Goal: Check status: Check status

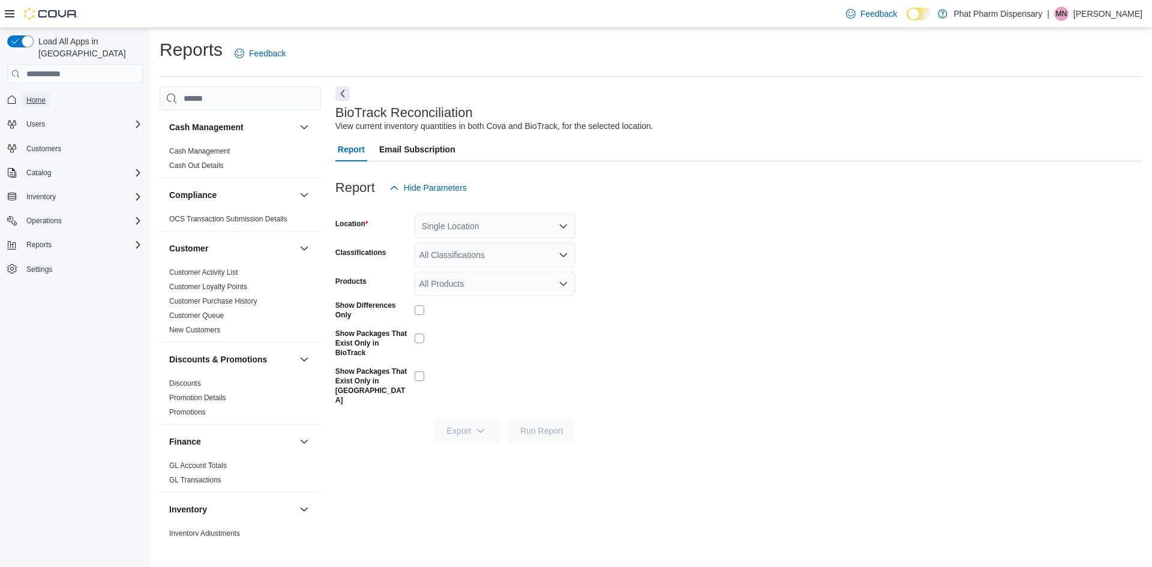
click at [25, 93] on link "Home" at bounding box center [36, 100] width 29 height 14
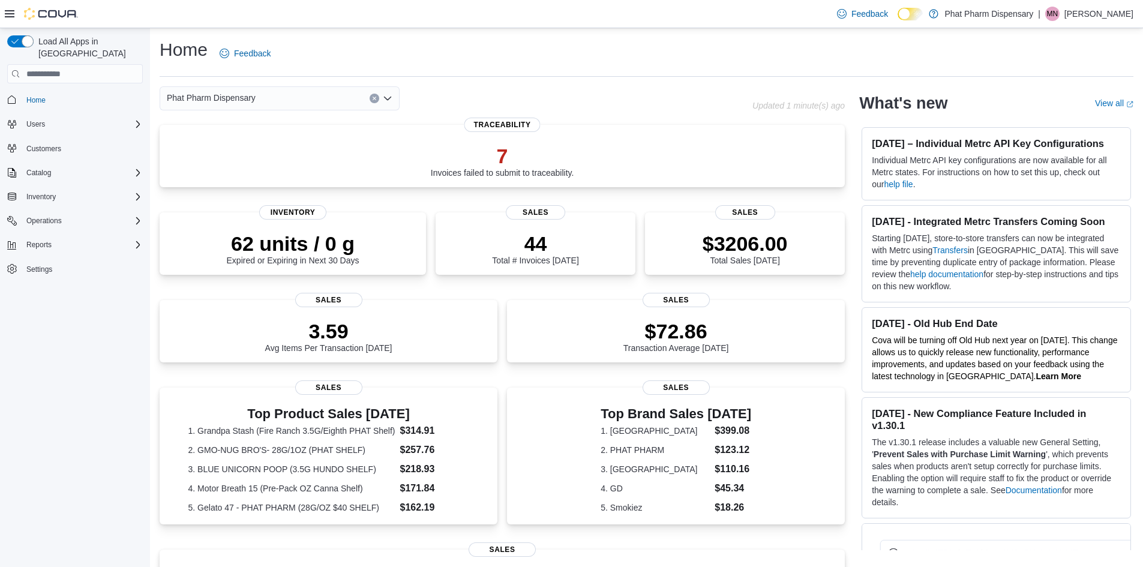
click at [920, 17] on icon at bounding box center [916, 14] width 7 height 7
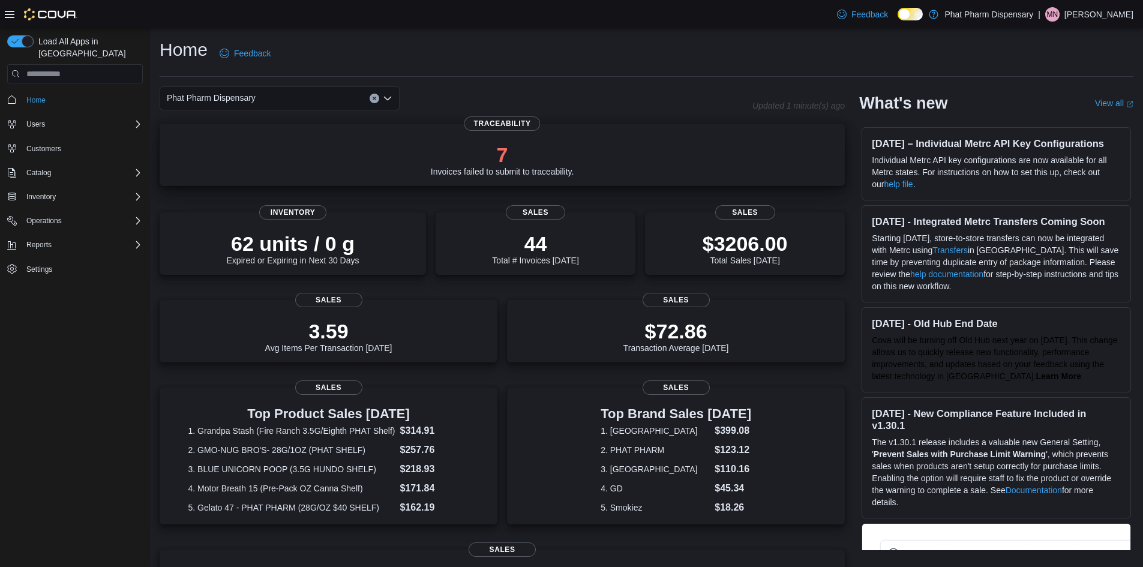
click at [462, 157] on p "7" at bounding box center [502, 155] width 143 height 24
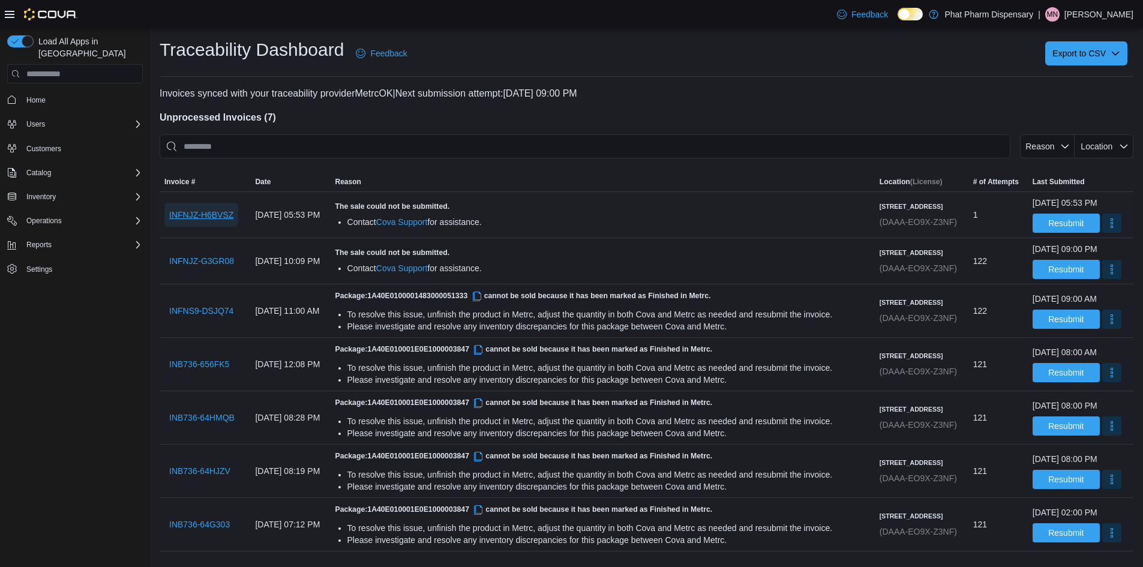
click at [207, 210] on span "INFNJZ-H6BVSZ" at bounding box center [201, 215] width 64 height 12
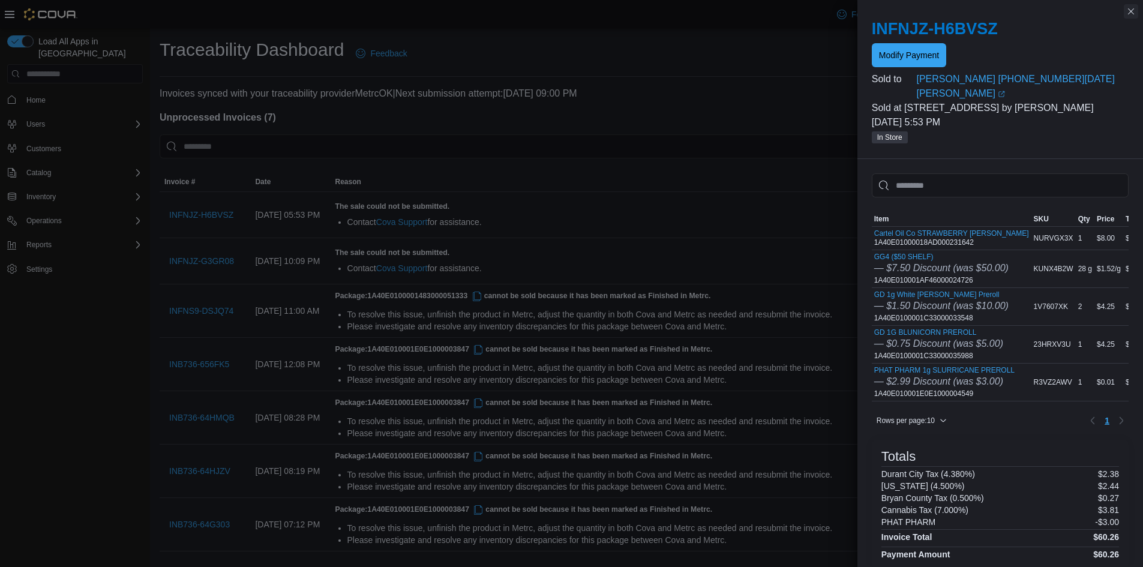
click at [1129, 13] on button "Close this dialog" at bounding box center [1130, 11] width 14 height 14
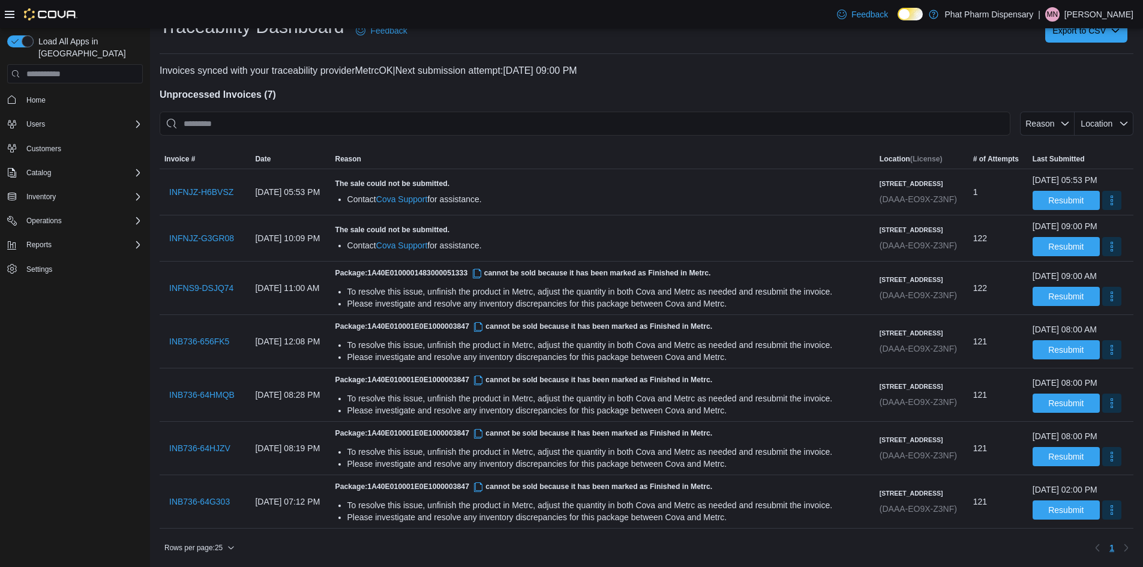
scroll to position [83, 0]
click at [206, 442] on span "INB736-64HJZV" at bounding box center [199, 448] width 61 height 12
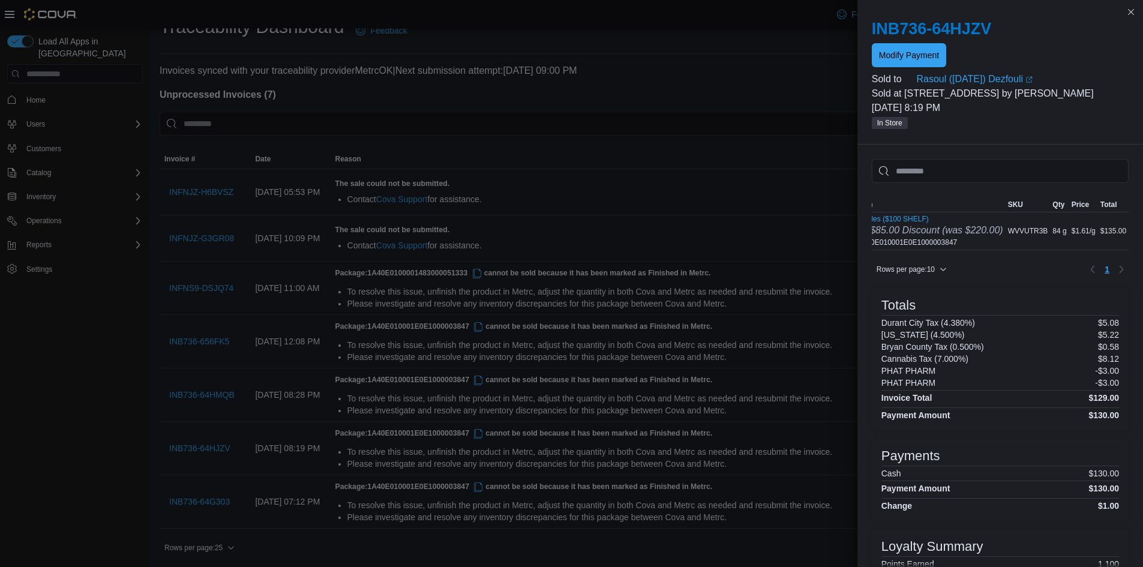
scroll to position [0, 0]
click at [1126, 9] on button "Close this dialog" at bounding box center [1130, 11] width 14 height 14
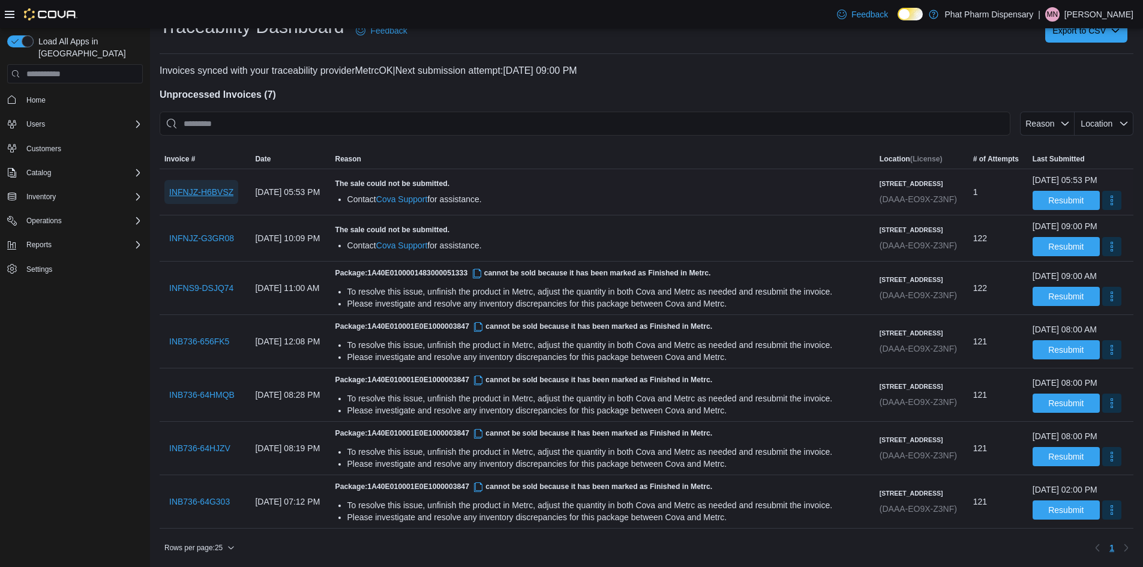
click at [199, 186] on span "INFNJZ-H6BVSZ" at bounding box center [201, 192] width 64 height 12
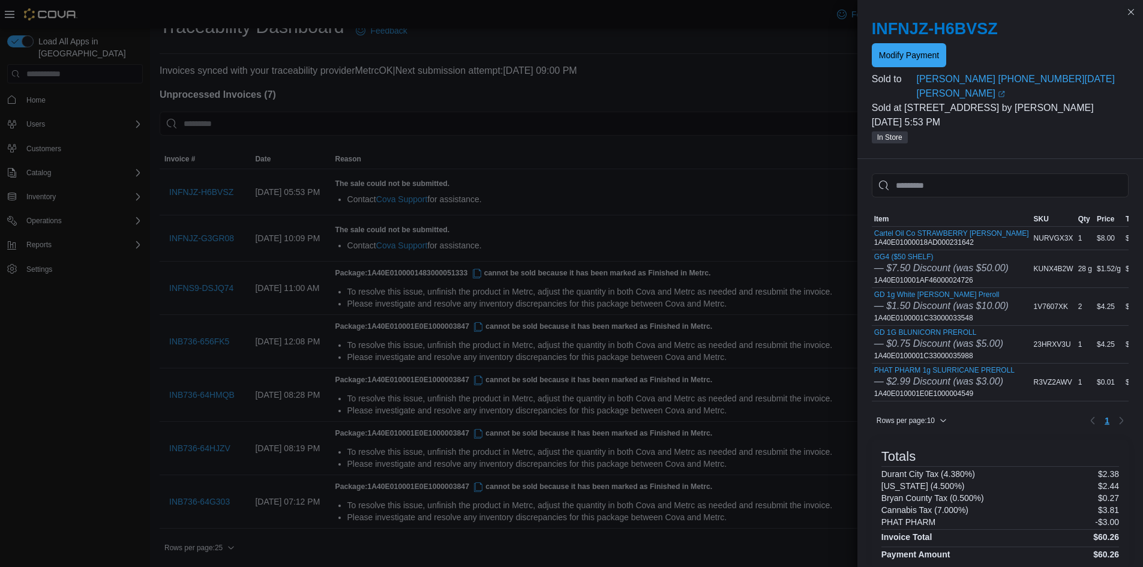
scroll to position [83, 0]
click at [1130, 10] on button "Close this dialog" at bounding box center [1130, 11] width 14 height 14
